Goal: Transaction & Acquisition: Download file/media

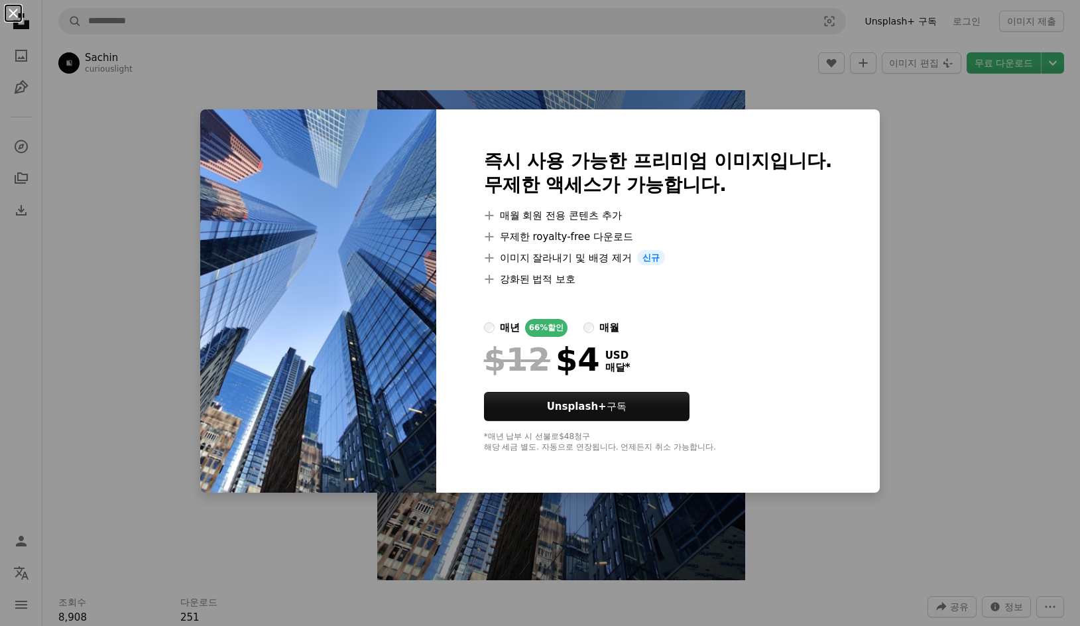
click at [16, 13] on button "An X shape" at bounding box center [13, 13] width 16 height 16
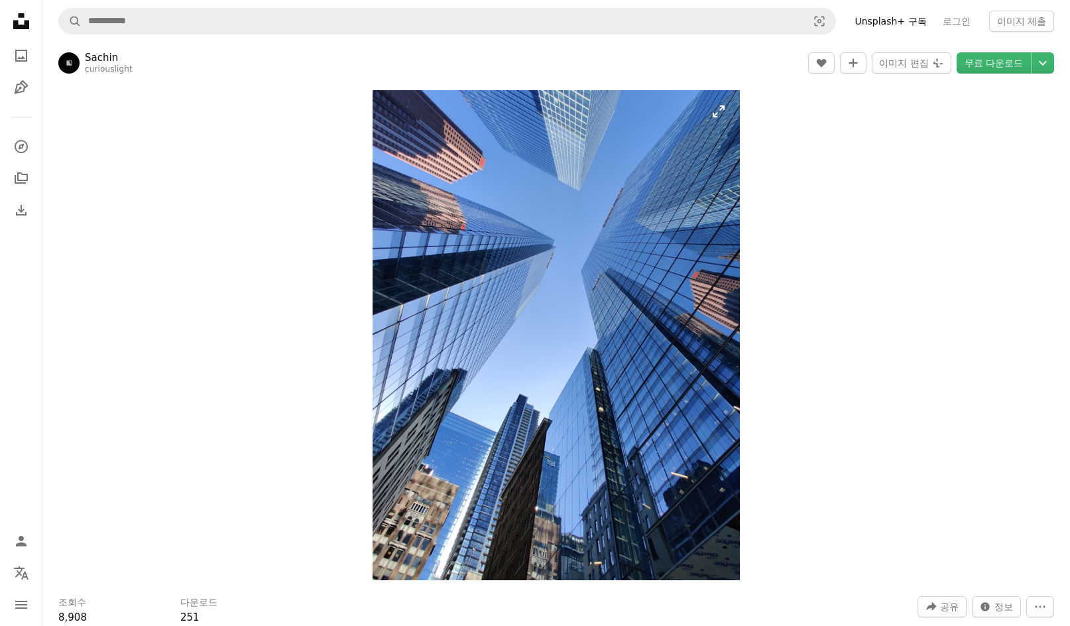
click at [571, 250] on img "이 이미지 확대" at bounding box center [556, 335] width 367 height 490
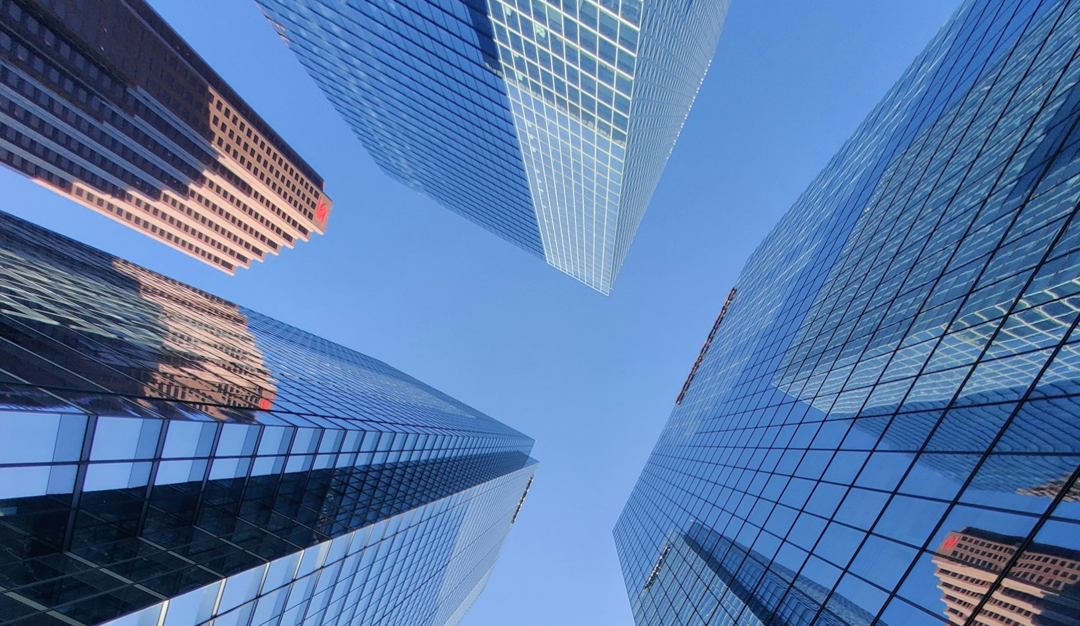
scroll to position [395, 0]
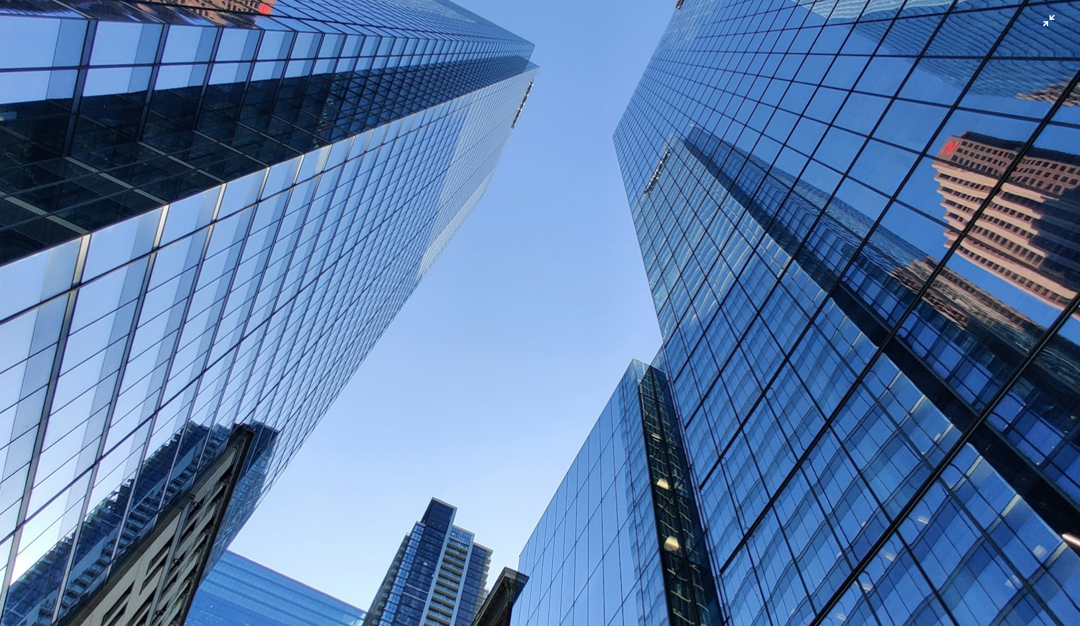
click at [583, 260] on img "이 이미지 축소" at bounding box center [540, 325] width 1082 height 1443
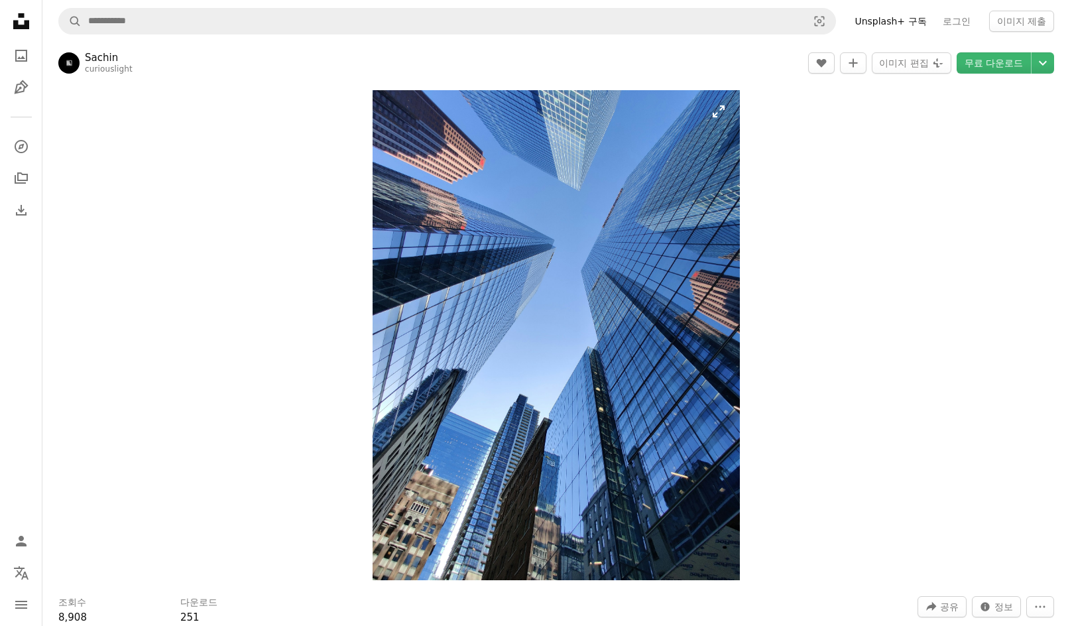
click at [583, 260] on img "이 이미지 확대" at bounding box center [556, 335] width 367 height 490
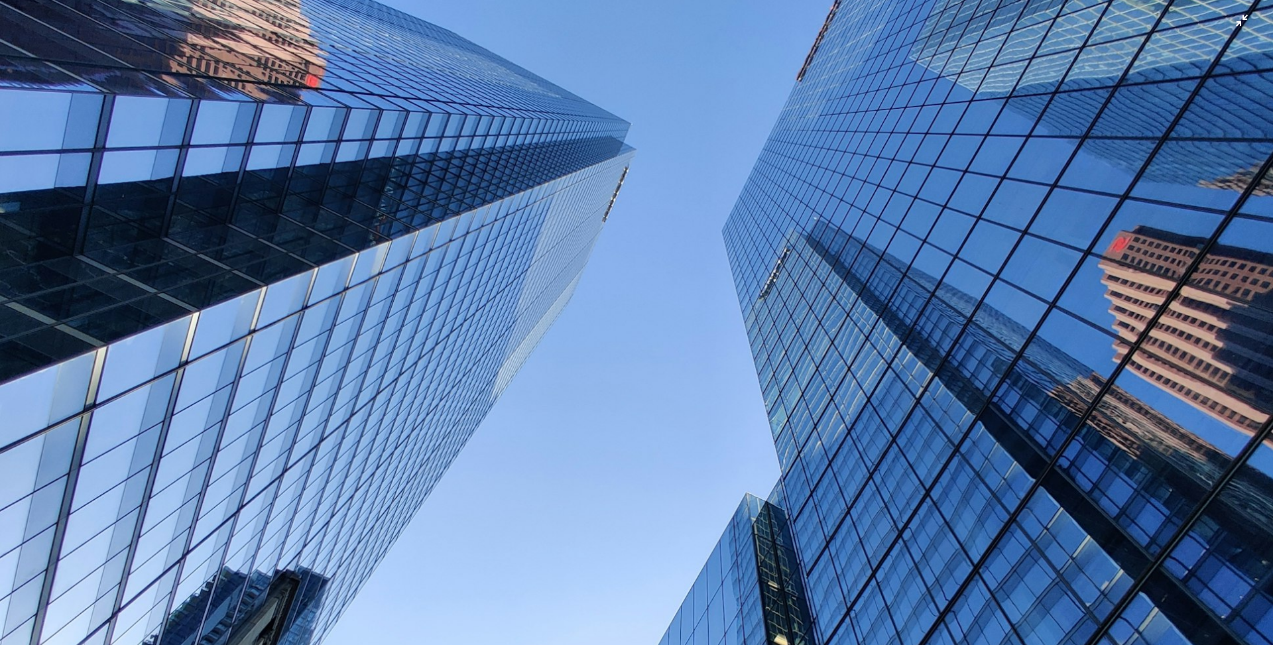
click at [1022, 32] on img "이 이미지 축소" at bounding box center [636, 454] width 1275 height 1700
